Goal: Book appointment/travel/reservation

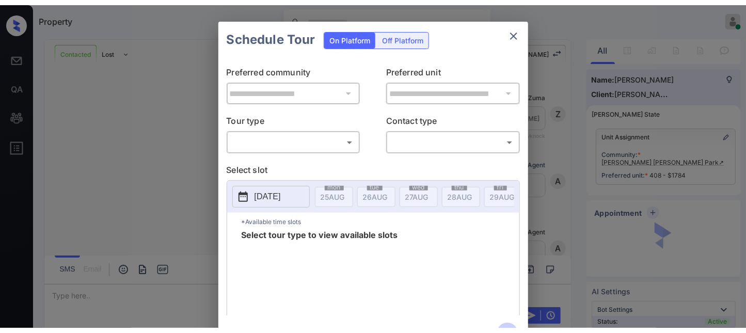
scroll to position [2997, 0]
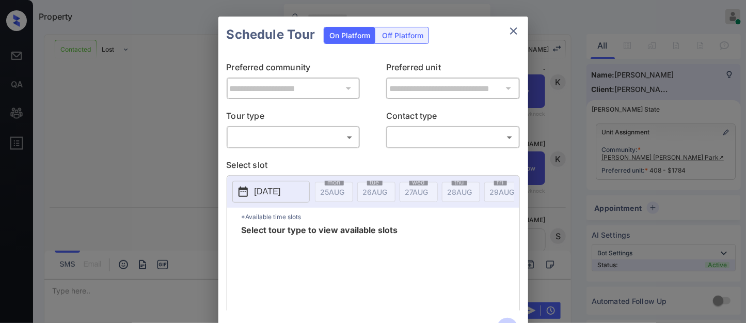
click at [403, 34] on div "Off Platform" at bounding box center [403, 35] width 52 height 16
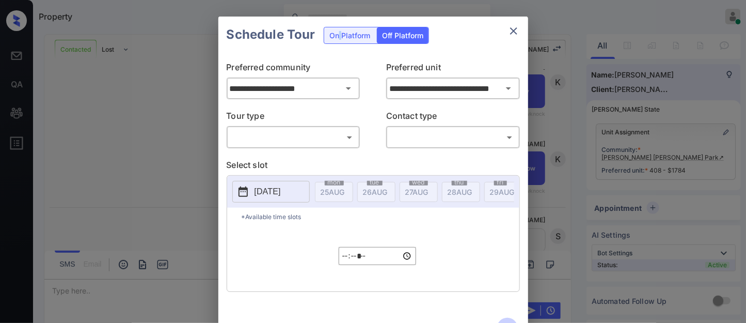
click at [339, 36] on div "On Platform" at bounding box center [349, 35] width 51 height 16
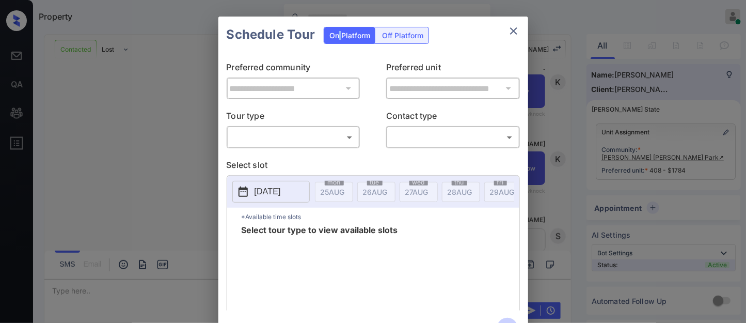
click at [307, 142] on body "Property [PERSON_NAME] Online Set yourself offline Set yourself on break Profil…" at bounding box center [373, 161] width 746 height 323
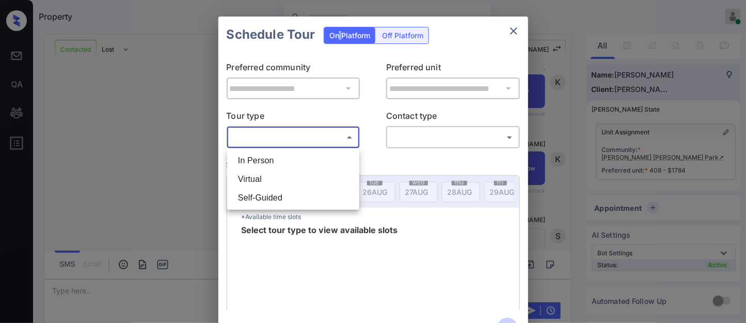
click at [285, 179] on li "Virtual" at bounding box center [293, 179] width 127 height 19
type input "*******"
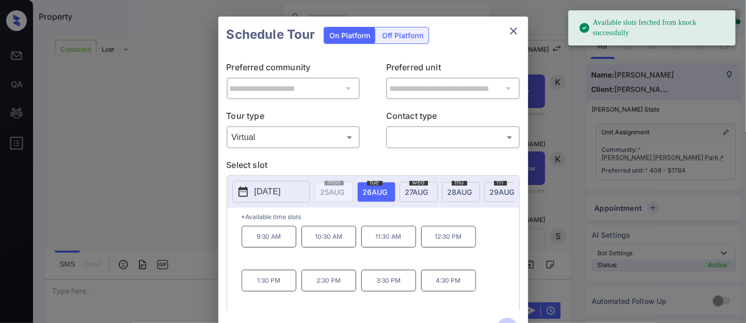
click at [478, 241] on div "9:30 AM 10:30 AM 11:30 AM 12:30 PM 1:30 PM 2:30 PM 3:30 PM 4:30 PM" at bounding box center [381, 267] width 278 height 83
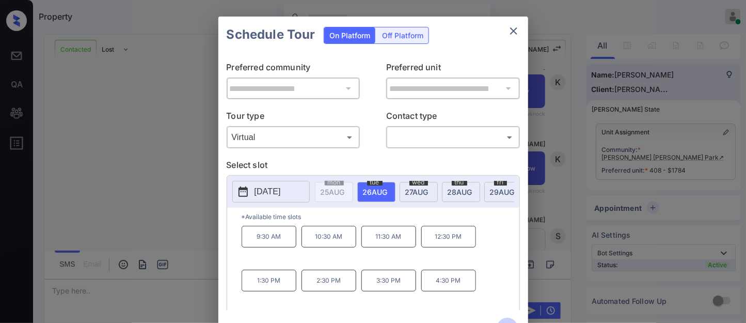
click at [485, 261] on div "9:30 AM 10:30 AM 11:30 AM 12:30 PM 1:30 PM 2:30 PM 3:30 PM 4:30 PM" at bounding box center [381, 267] width 278 height 83
click at [347, 235] on p "10:30 AM" at bounding box center [329, 237] width 55 height 22
click at [451, 137] on body "Property [PERSON_NAME] Online Set yourself offline Set yourself on break Profil…" at bounding box center [373, 161] width 746 height 323
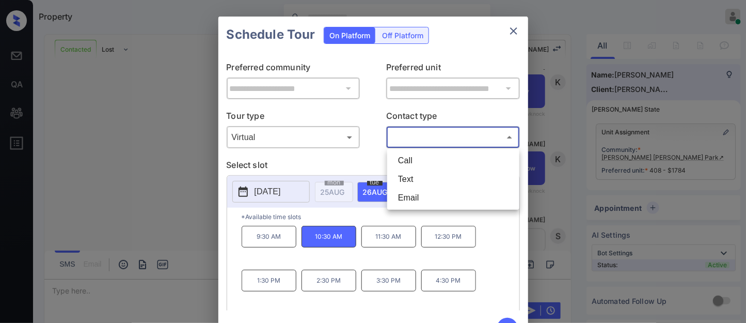
click at [439, 161] on li "Call" at bounding box center [453, 160] width 127 height 19
type input "****"
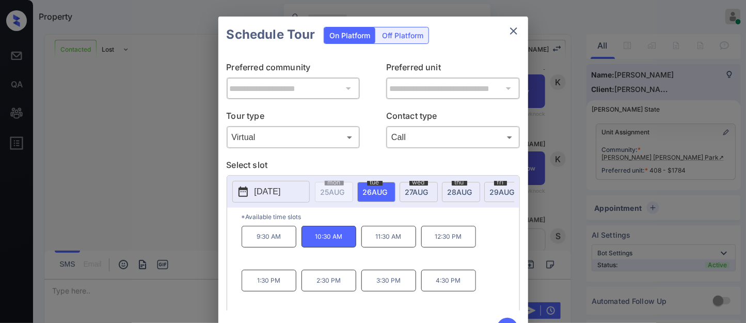
click at [279, 189] on p "[DATE]" at bounding box center [268, 191] width 26 height 12
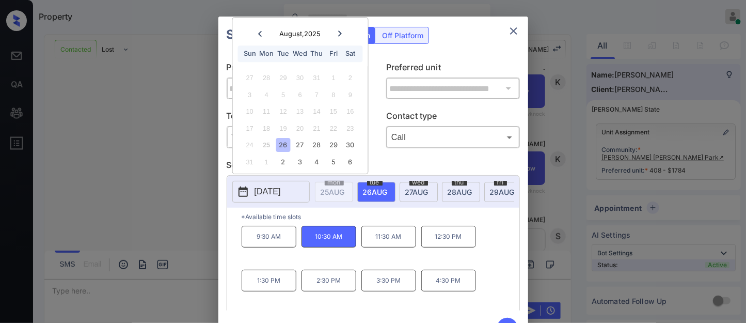
click at [419, 169] on p "Select slot" at bounding box center [373, 167] width 293 height 17
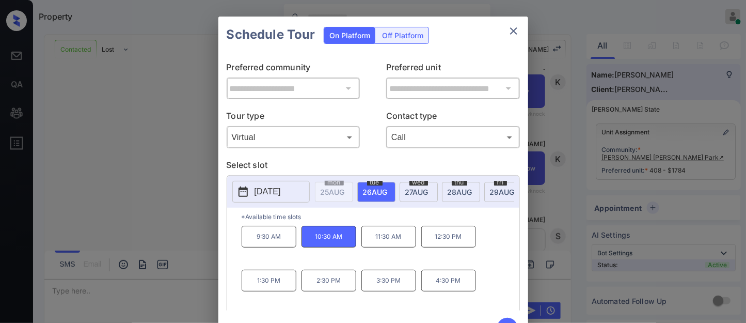
click at [505, 319] on icon "button" at bounding box center [507, 328] width 21 height 21
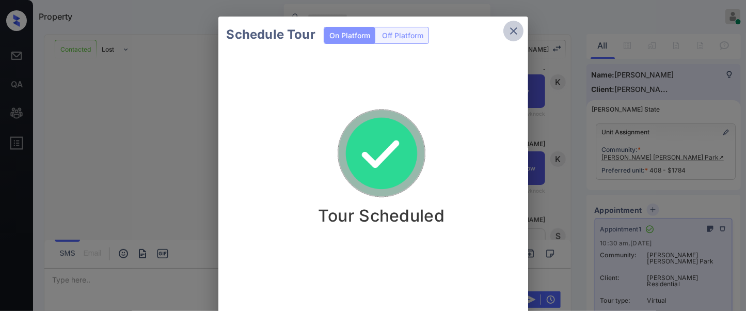
click at [516, 29] on icon "close" at bounding box center [514, 31] width 12 height 12
